Goal: Information Seeking & Learning: Learn about a topic

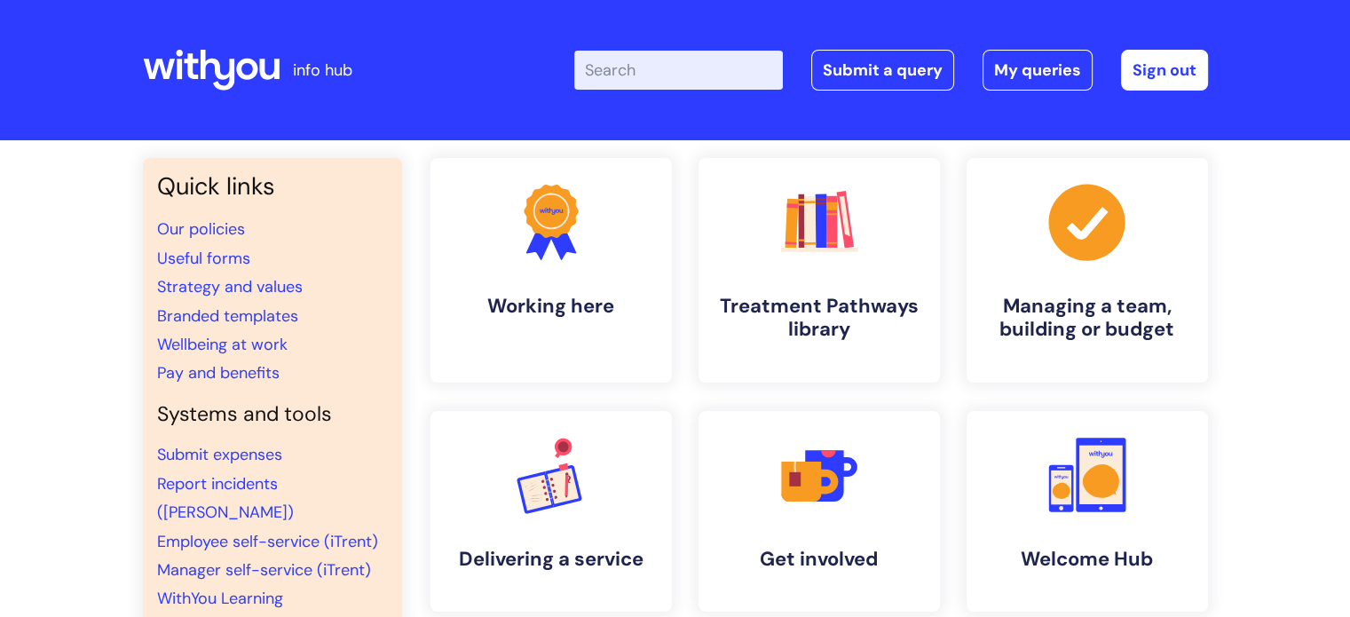
click at [634, 75] on input "Enter your search term here..." at bounding box center [678, 70] width 209 height 39
type input "eap"
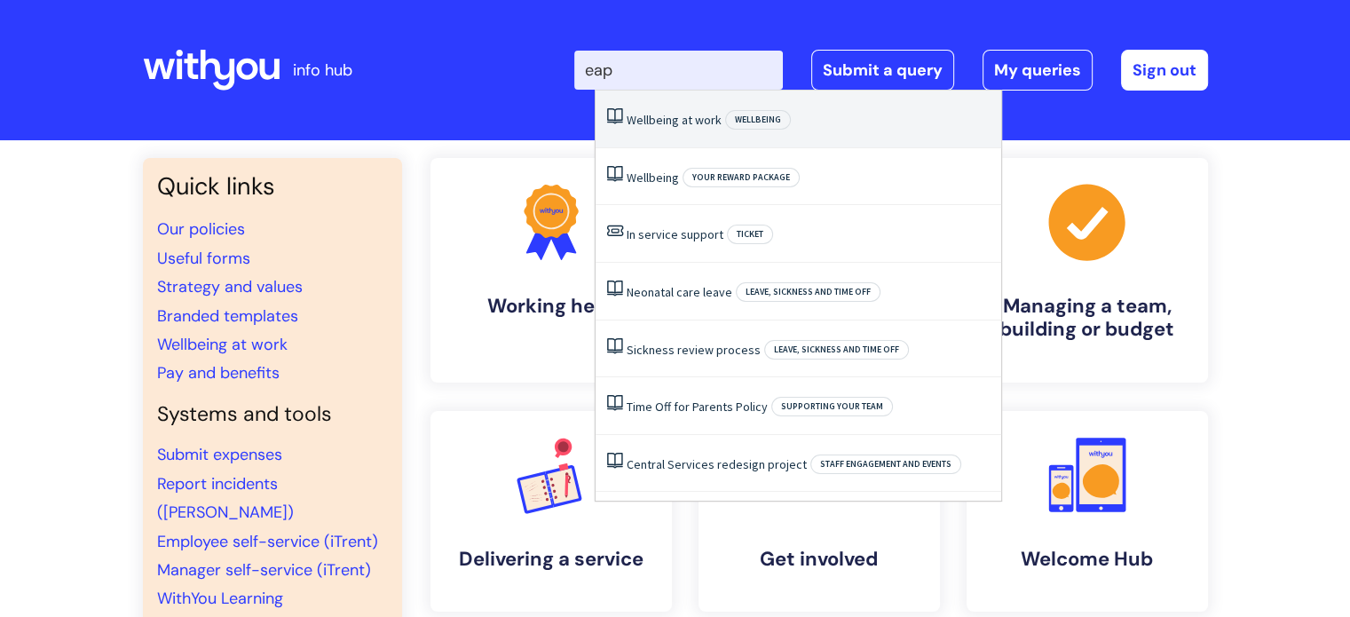
click at [653, 120] on link "Wellbeing at work" at bounding box center [674, 120] width 95 height 16
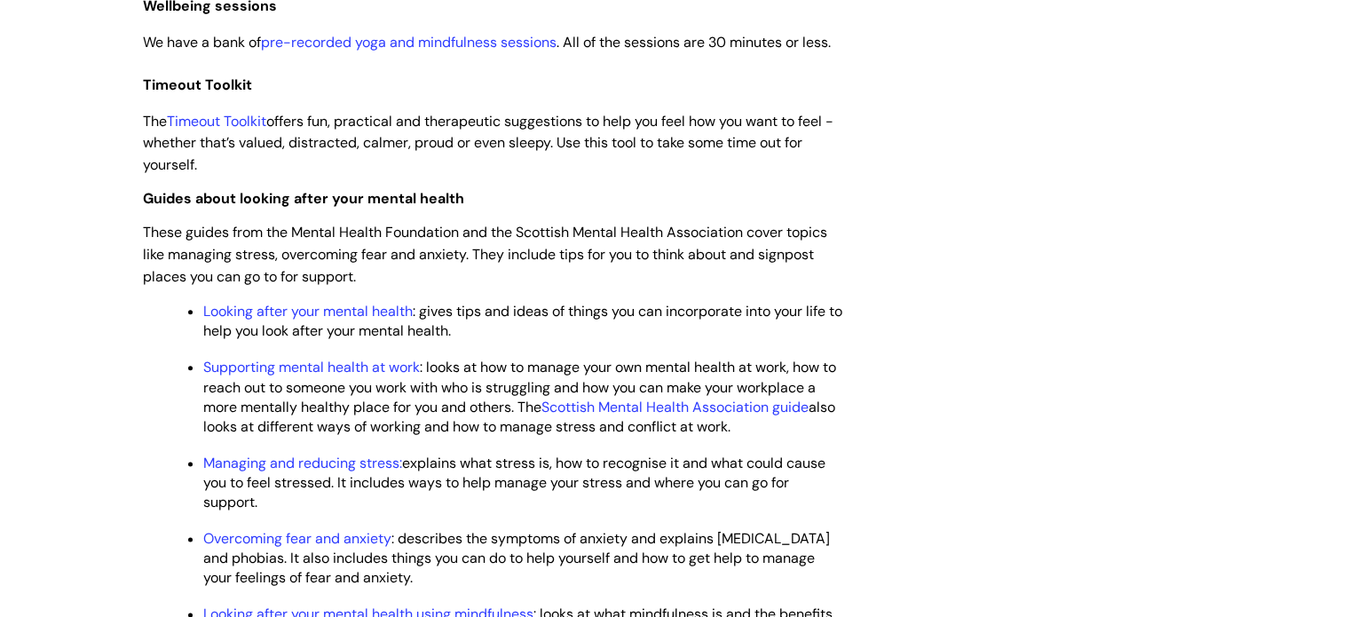
scroll to position [2083, 0]
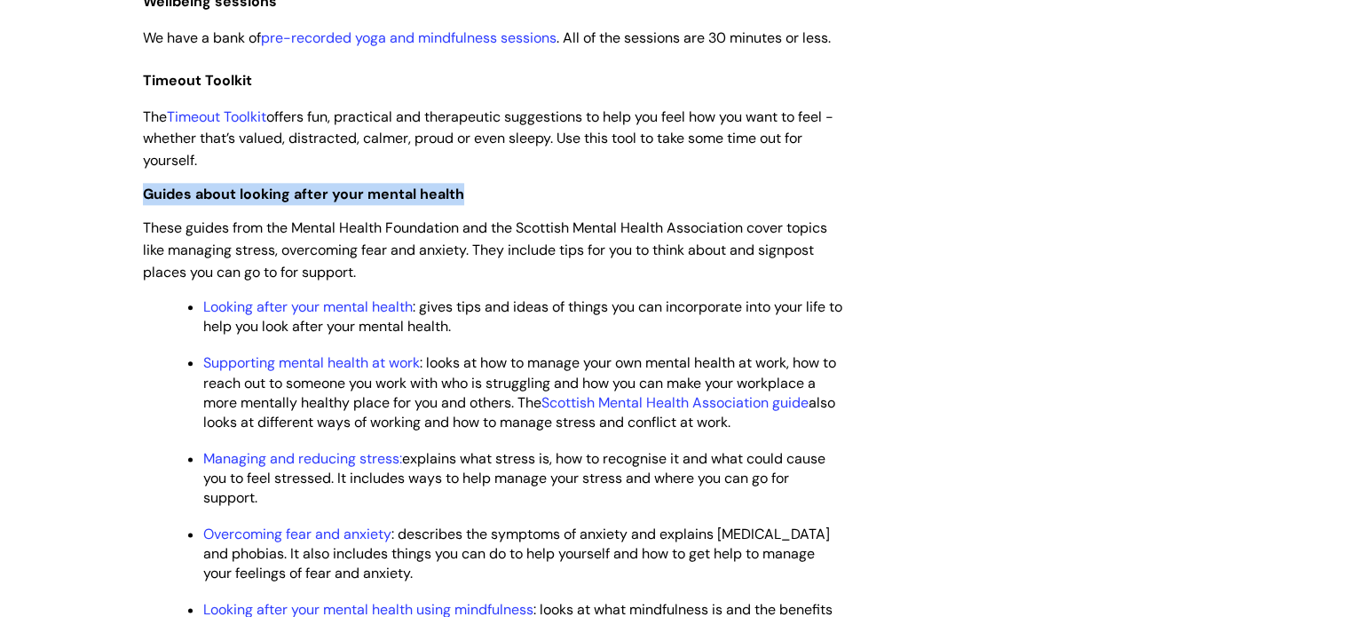
drag, startPoint x: 464, startPoint y: 232, endPoint x: 146, endPoint y: 237, distance: 318.7
click at [146, 205] on guides "Guides about looking after your mental health" at bounding box center [493, 194] width 701 height 22
copy span "Guides about looking after your mental health"
click at [394, 316] on link "Looking after your mental health" at bounding box center [308, 306] width 210 height 19
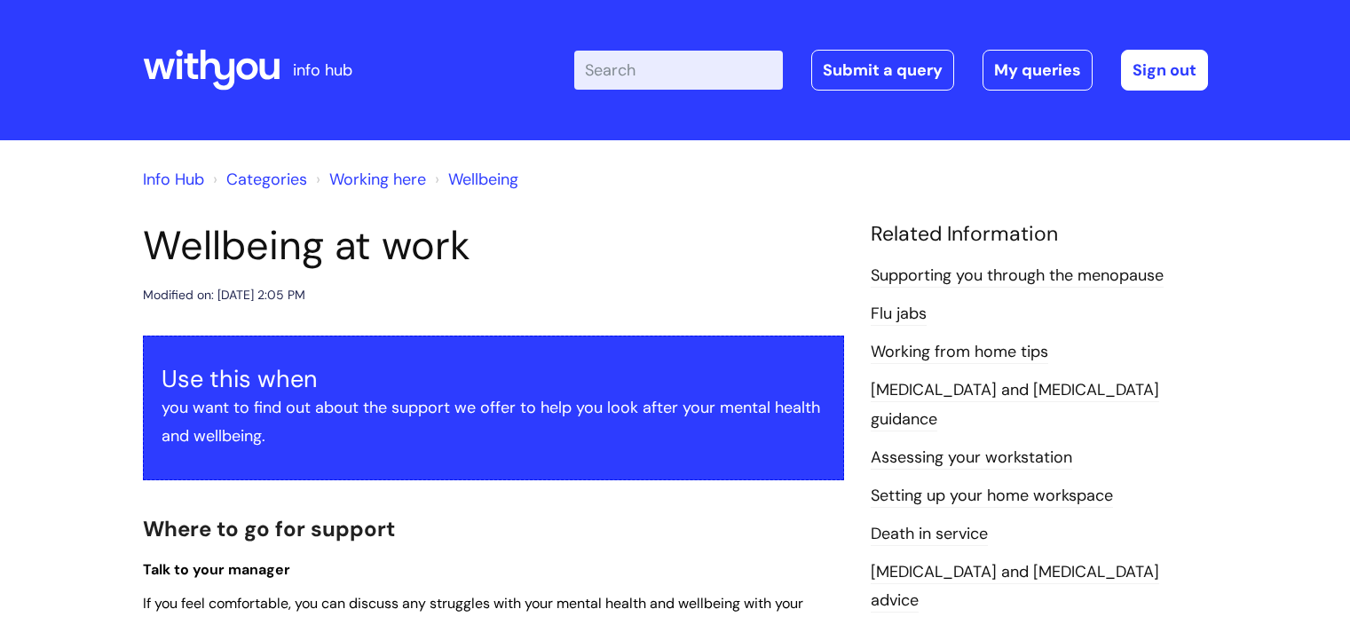
scroll to position [2083, 0]
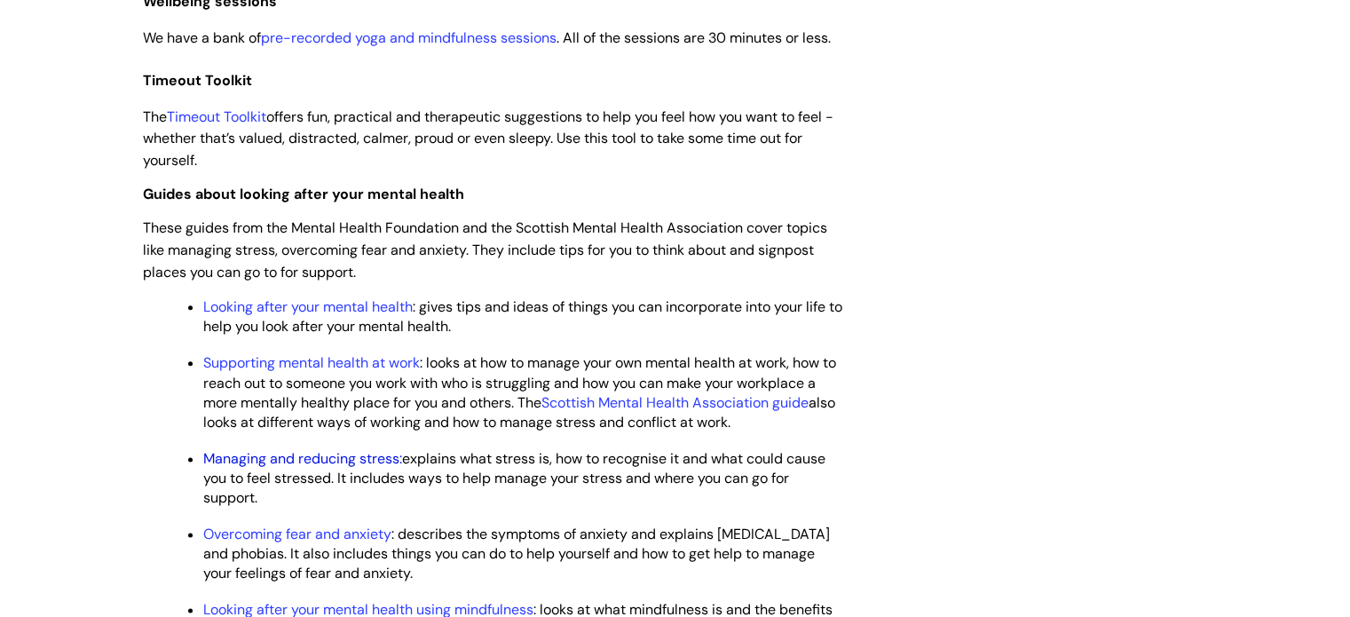
click at [382, 468] on link "Managing and reducing stress:" at bounding box center [302, 458] width 199 height 19
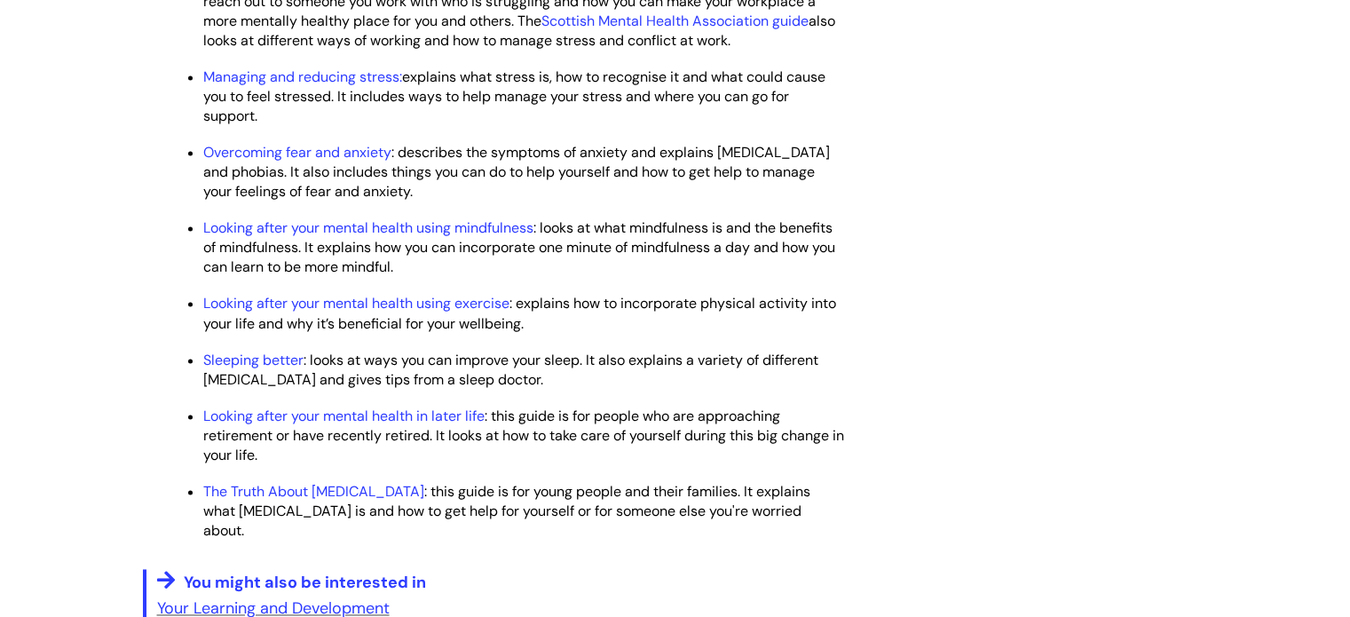
scroll to position [2450, 0]
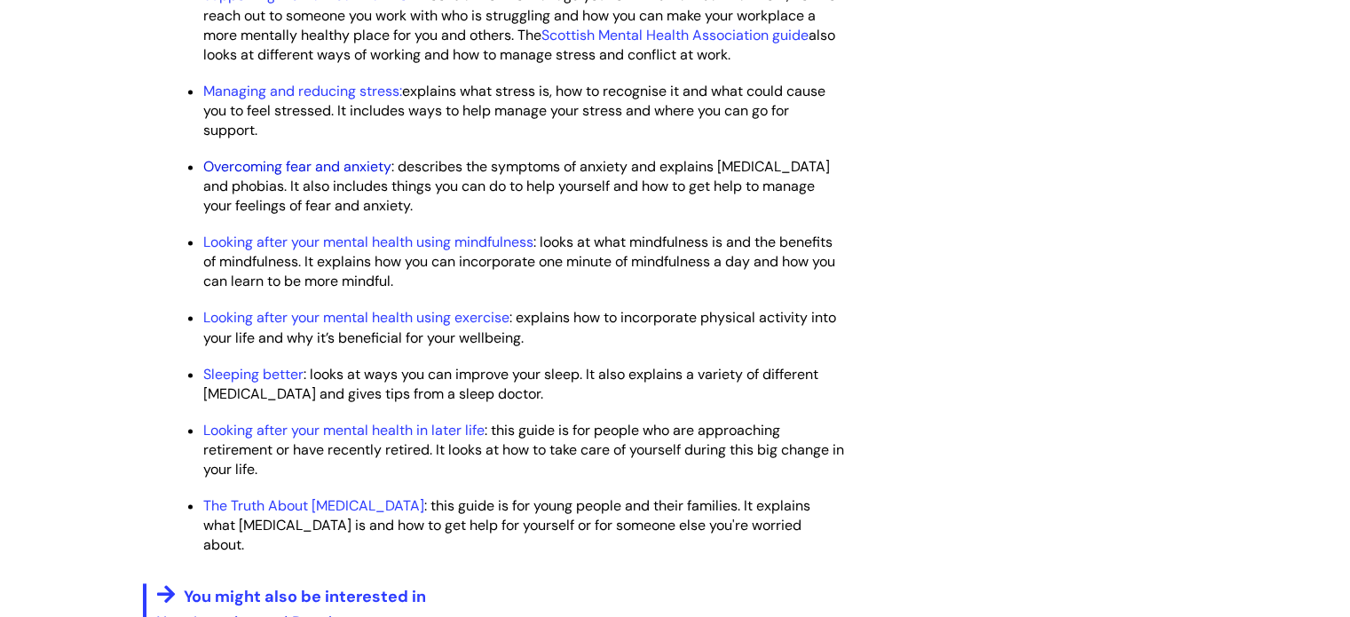
click at [378, 176] on link "Overcoming fear and anxiety" at bounding box center [297, 166] width 188 height 19
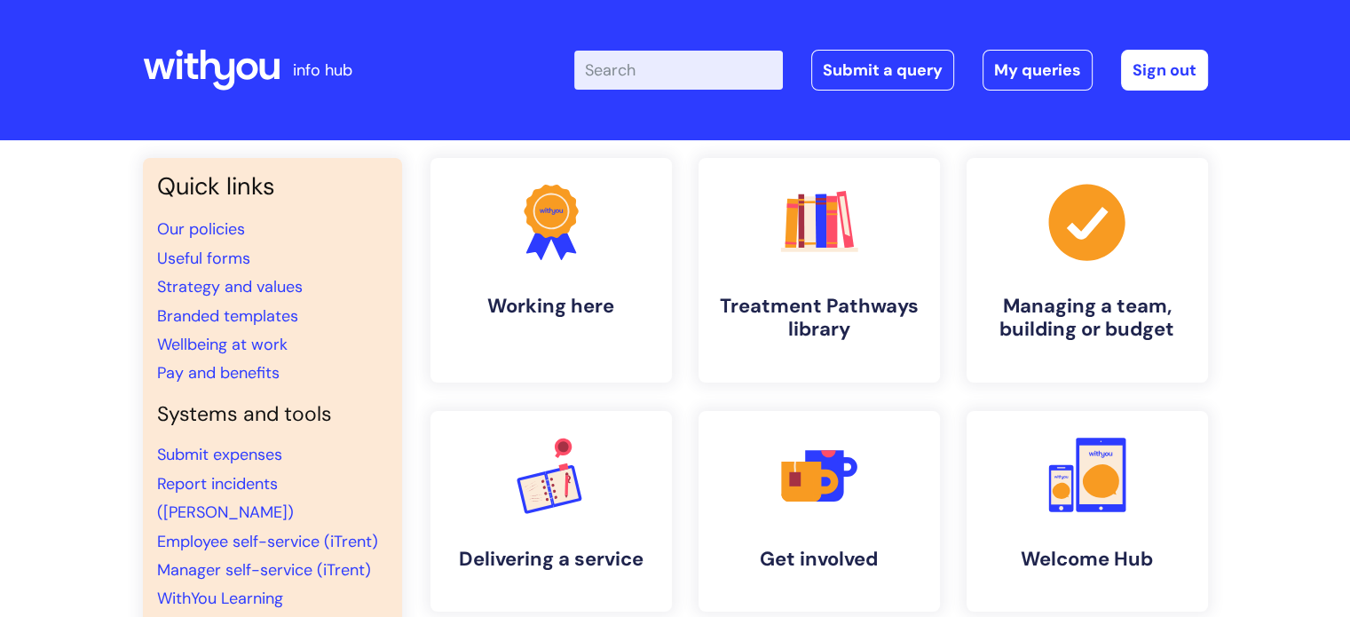
click at [685, 75] on input "Enter your search term here..." at bounding box center [678, 70] width 209 height 39
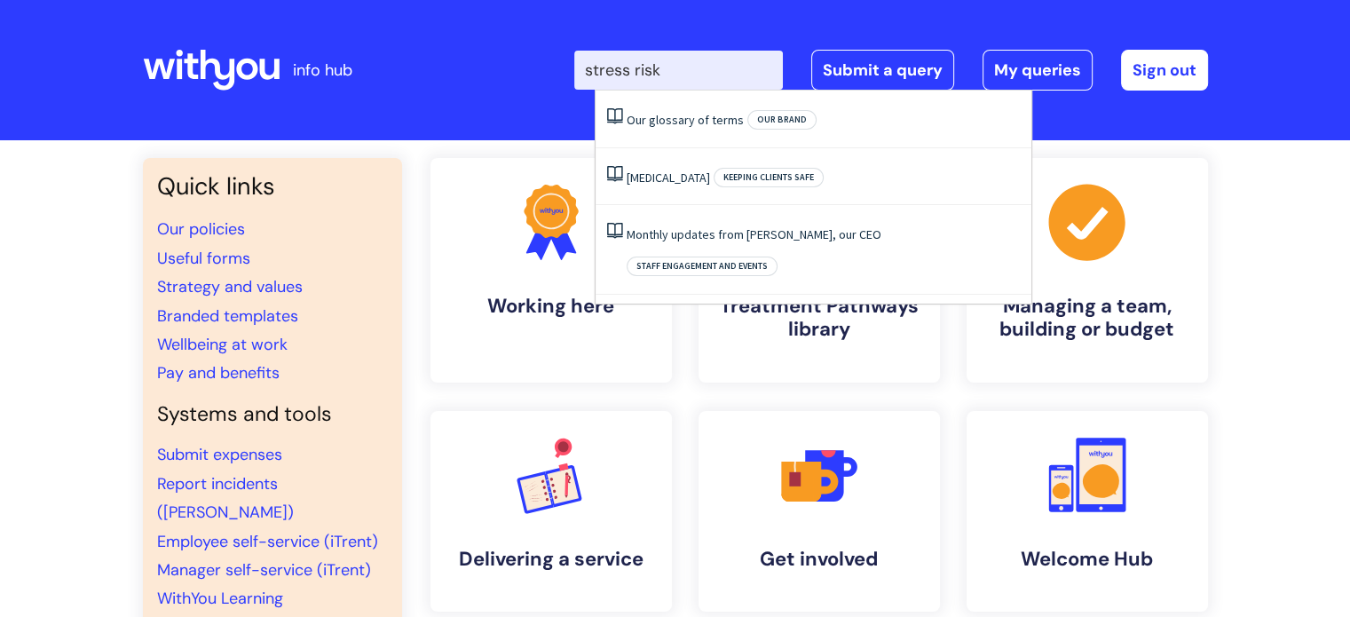
type input "stress risk"
click button "Search" at bounding box center [0, 0] width 0 height 0
